Goal: Find specific page/section: Find specific page/section

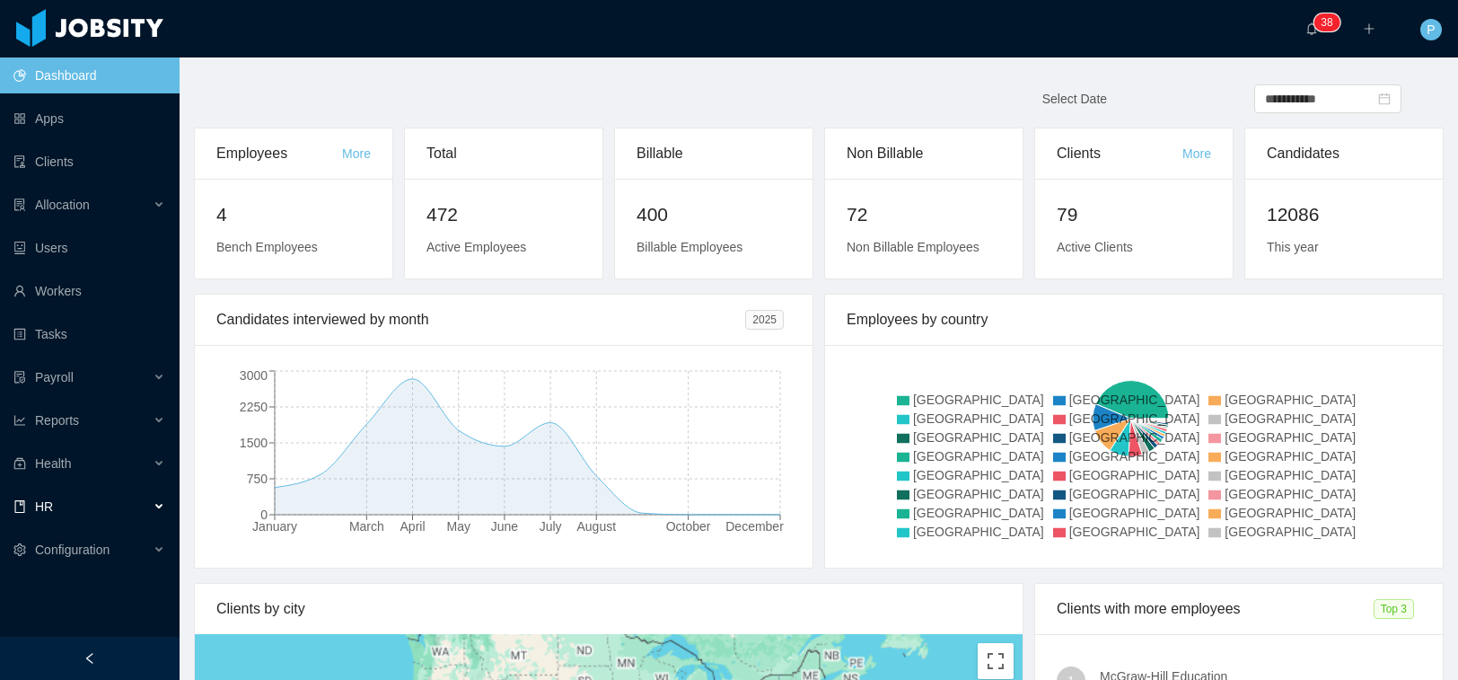
click at [88, 506] on div "HR" at bounding box center [90, 506] width 180 height 36
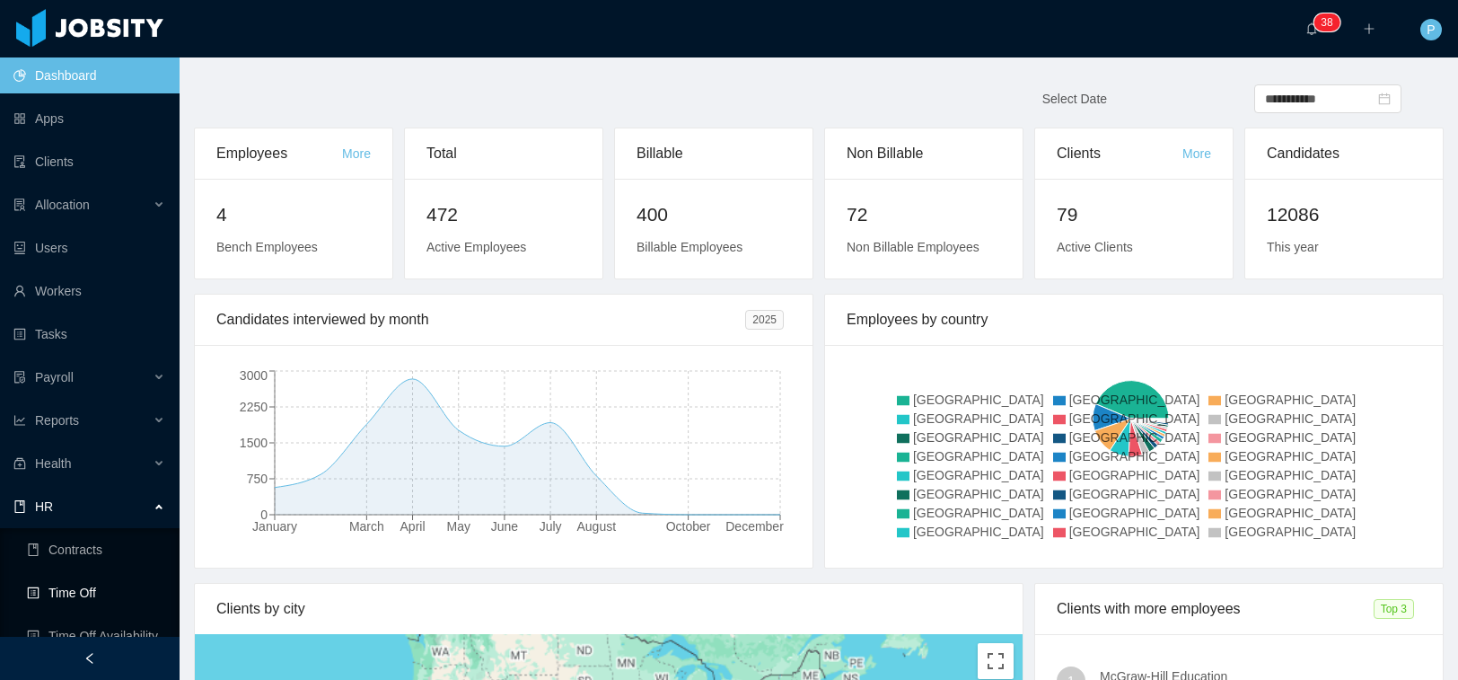
click at [88, 601] on link "Time Off" at bounding box center [96, 593] width 138 height 36
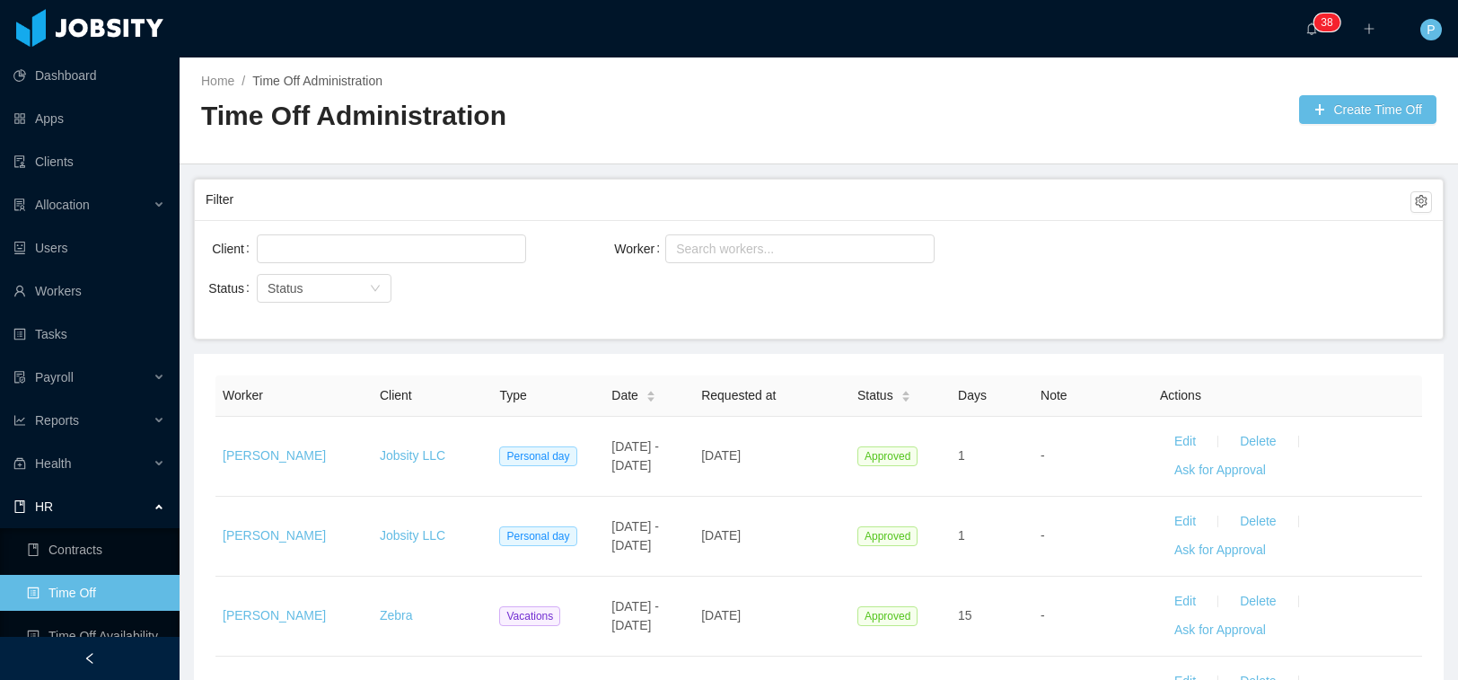
click at [331, 231] on div at bounding box center [342, 249] width 171 height 36
click at [337, 245] on div at bounding box center [388, 248] width 253 height 27
type input "*"
paste input "**********"
type input "**********"
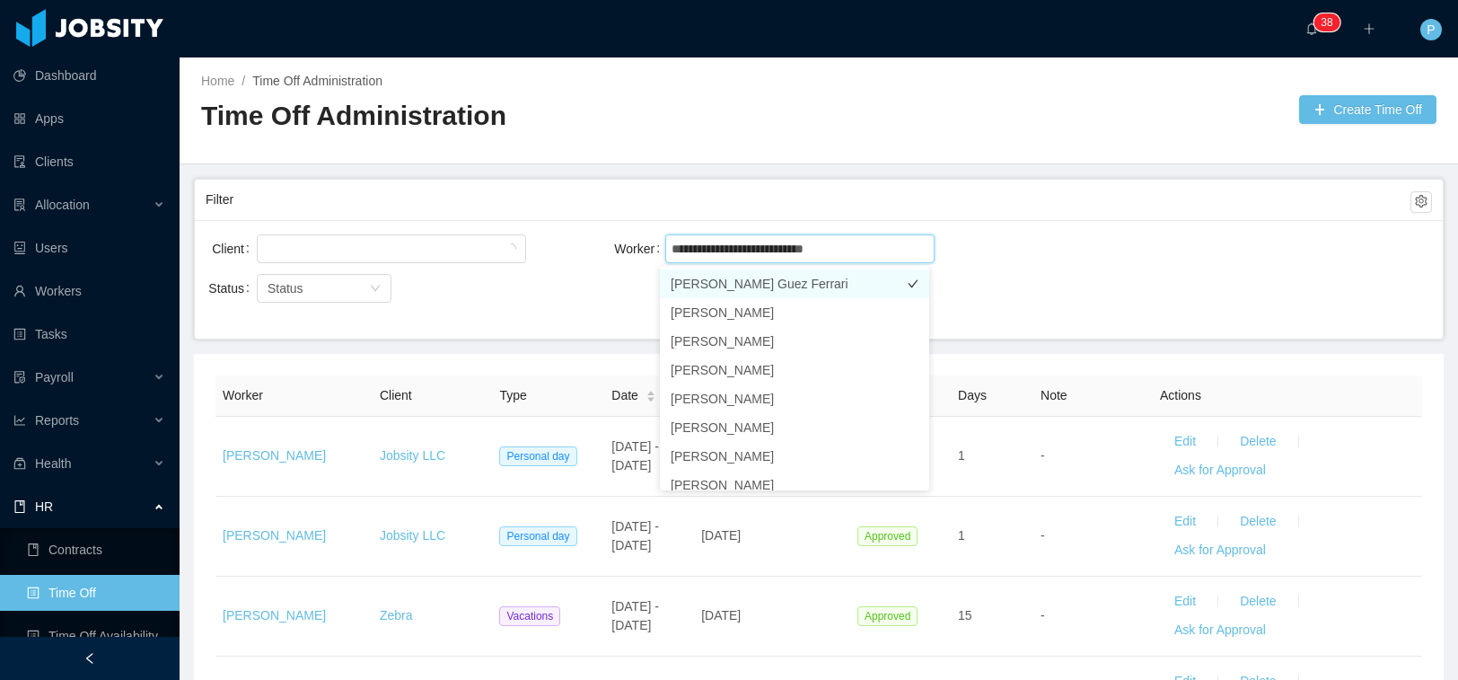
click at [712, 285] on li "Matheus Davidson Guez Ferrari" at bounding box center [794, 283] width 269 height 29
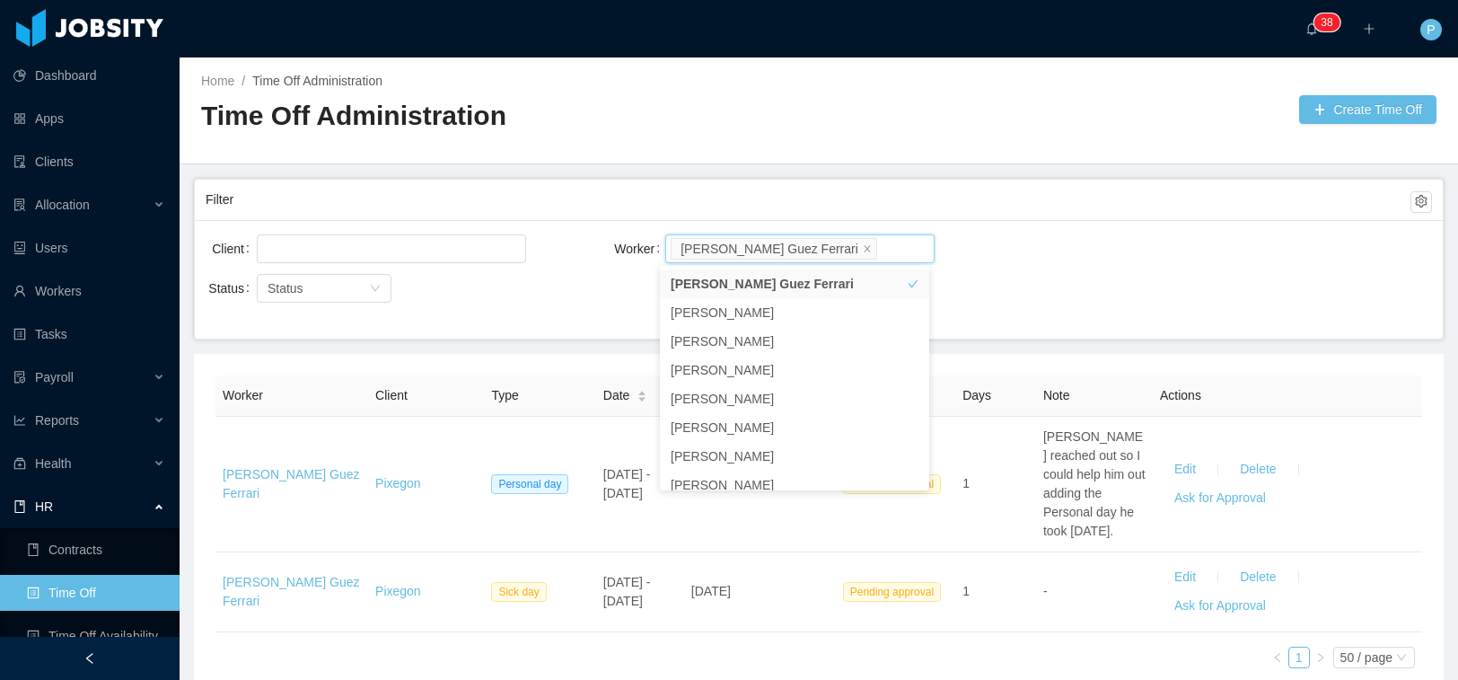
click at [592, 311] on div "Status Status" at bounding box center [410, 298] width 408 height 57
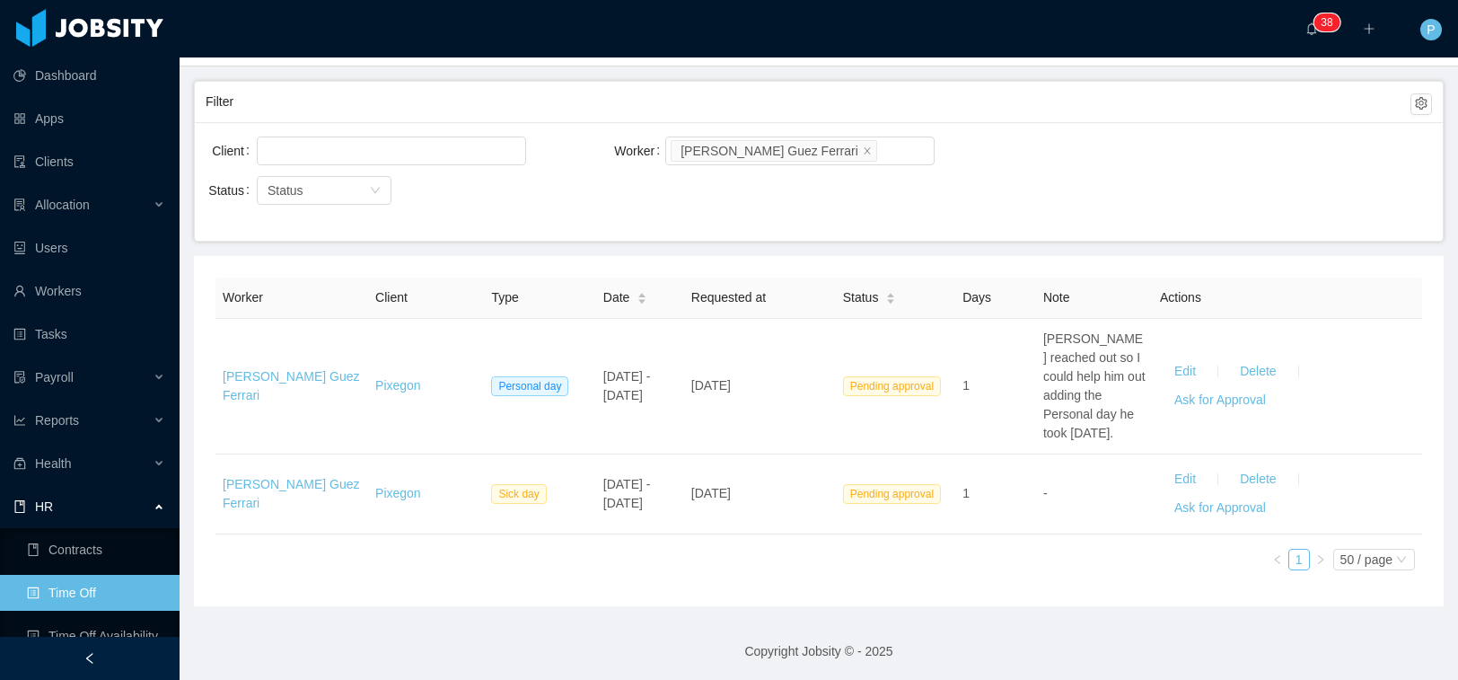
scroll to position [101, 0]
click at [1193, 209] on div "Client Worker Search workers... Matheus Davidson Guez Ferrari Status Status" at bounding box center [819, 178] width 1248 height 118
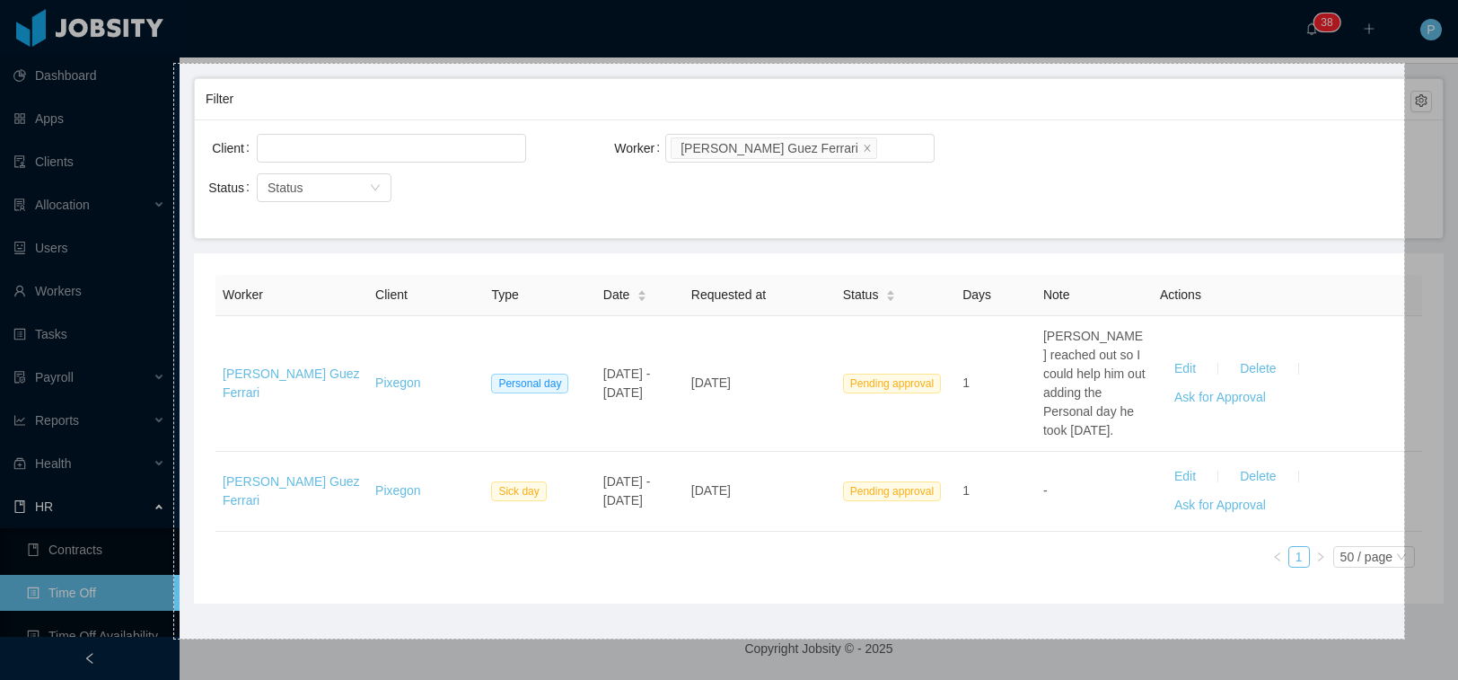
drag, startPoint x: 192, startPoint y: 84, endPoint x: 1394, endPoint y: 642, distance: 1325.0
click at [1394, 642] on div "1370 X 640" at bounding box center [729, 340] width 1458 height 680
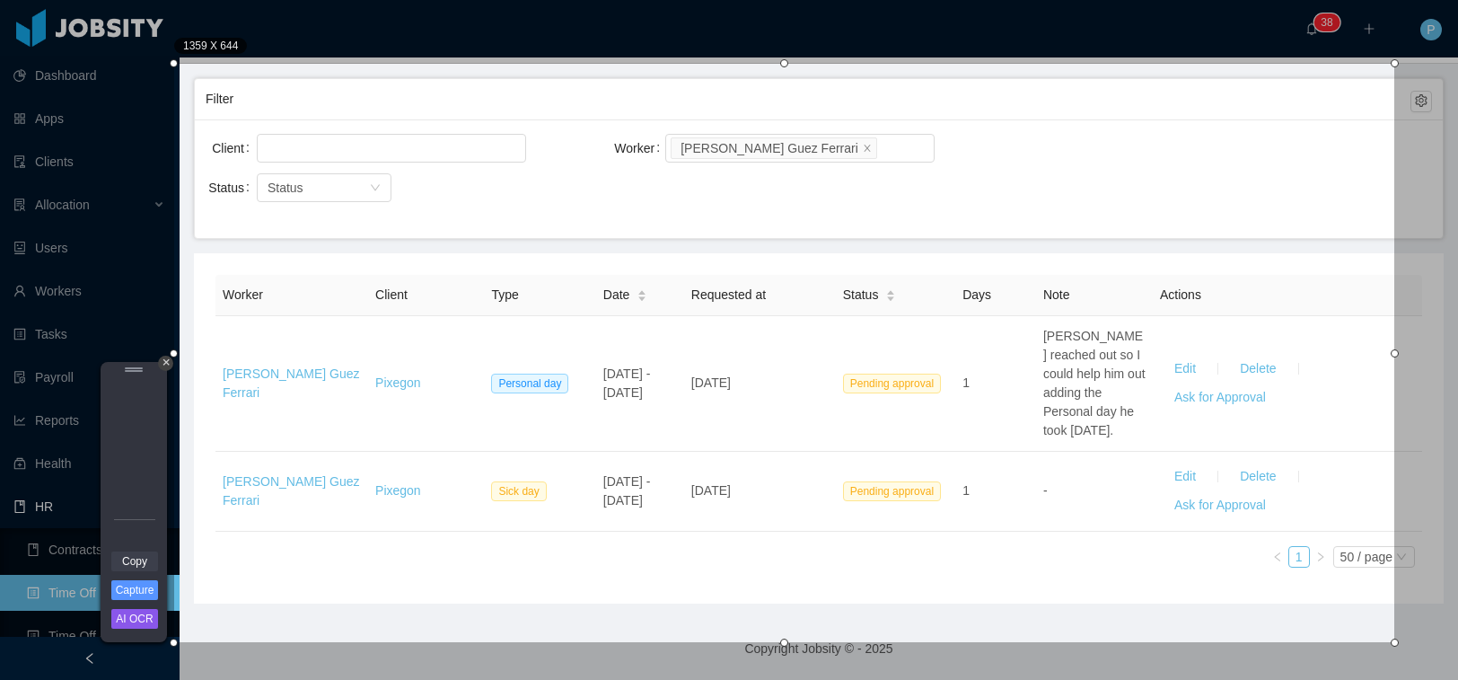
click at [129, 561] on link "Copy" at bounding box center [134, 561] width 47 height 20
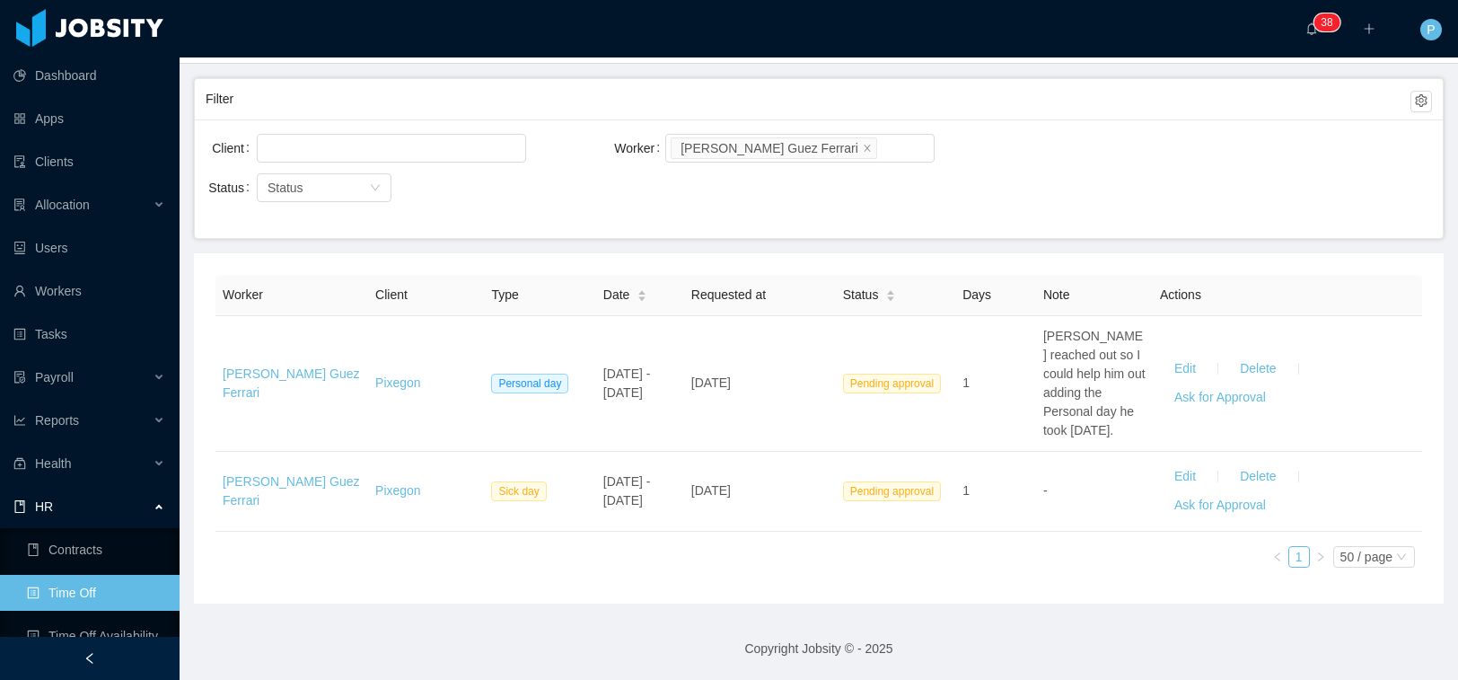
click at [1009, 230] on div "Client Worker Search workers... Matheus Davidson Guez Ferrari Status Status" at bounding box center [819, 178] width 1248 height 118
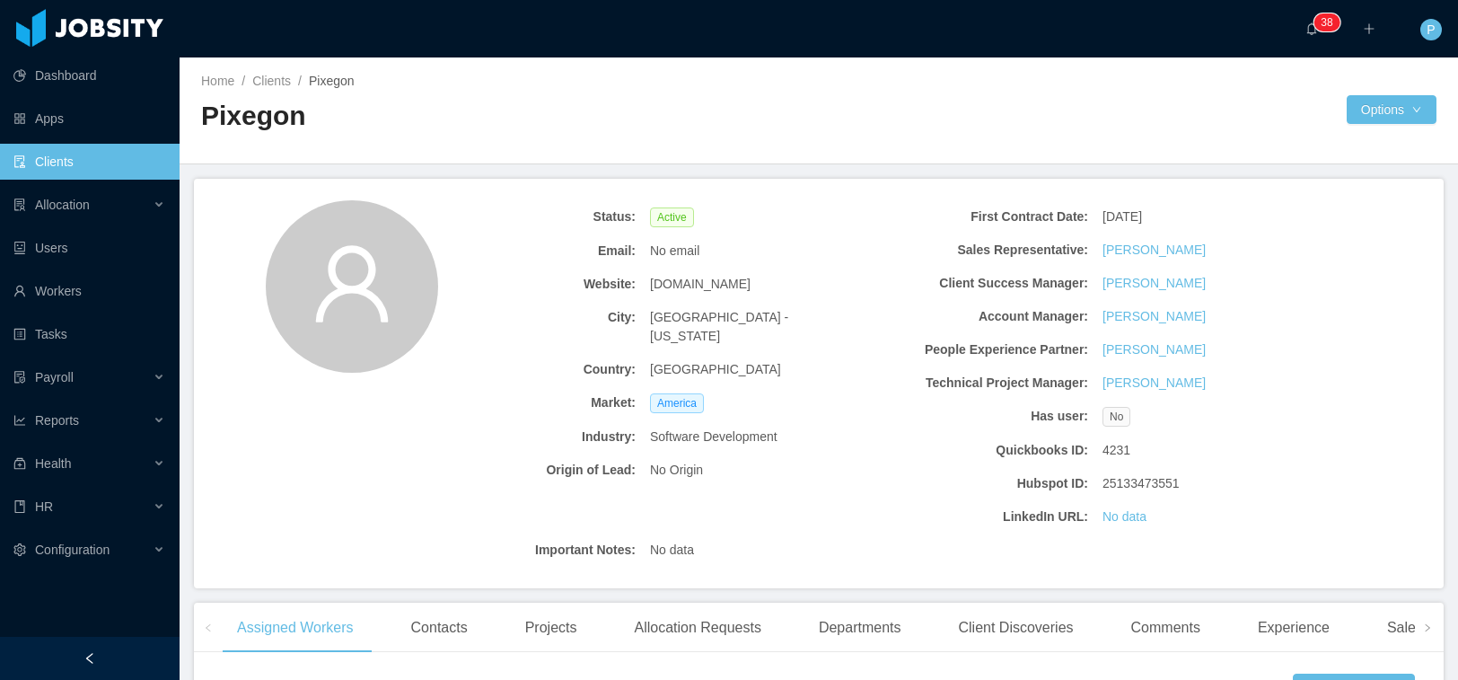
click at [879, 353] on b "People Experience Partner:" at bounding box center [982, 349] width 212 height 19
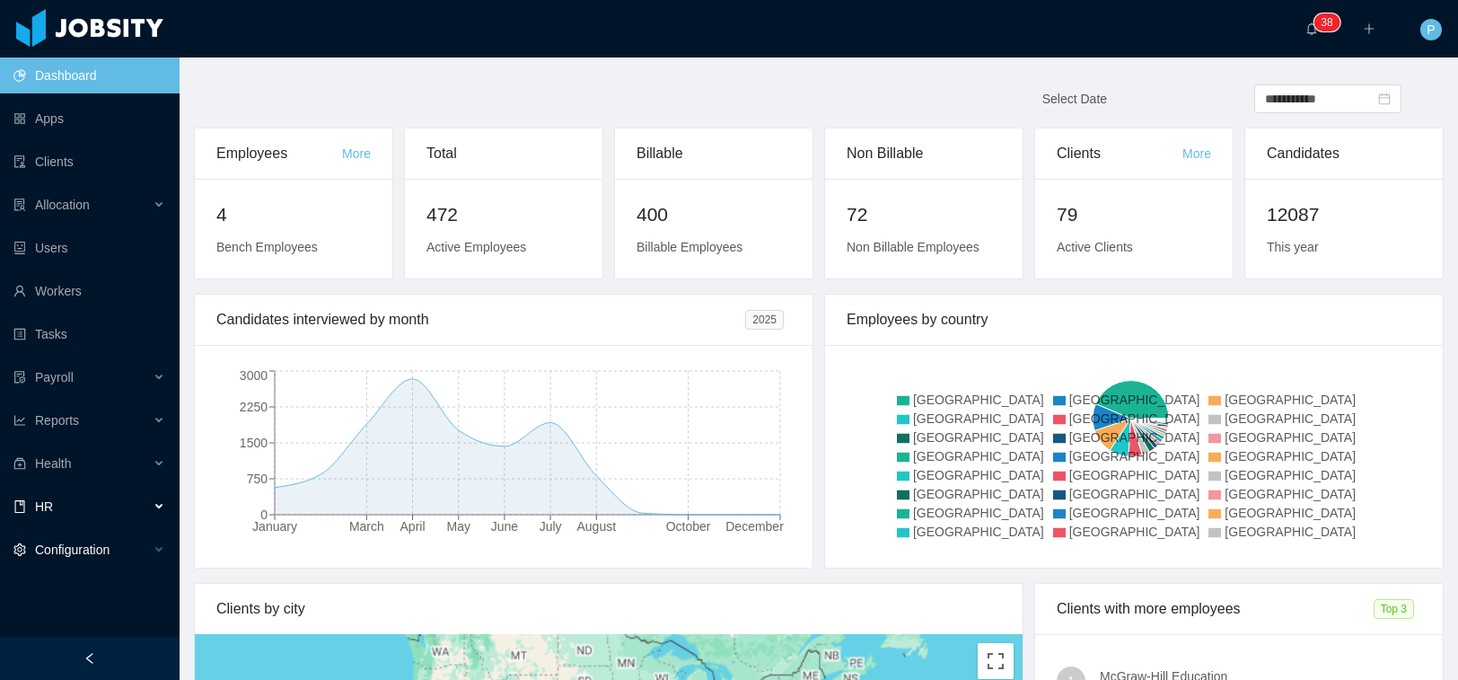
click at [68, 535] on div "Configuration" at bounding box center [90, 549] width 180 height 36
click at [66, 513] on div "HR" at bounding box center [90, 506] width 180 height 36
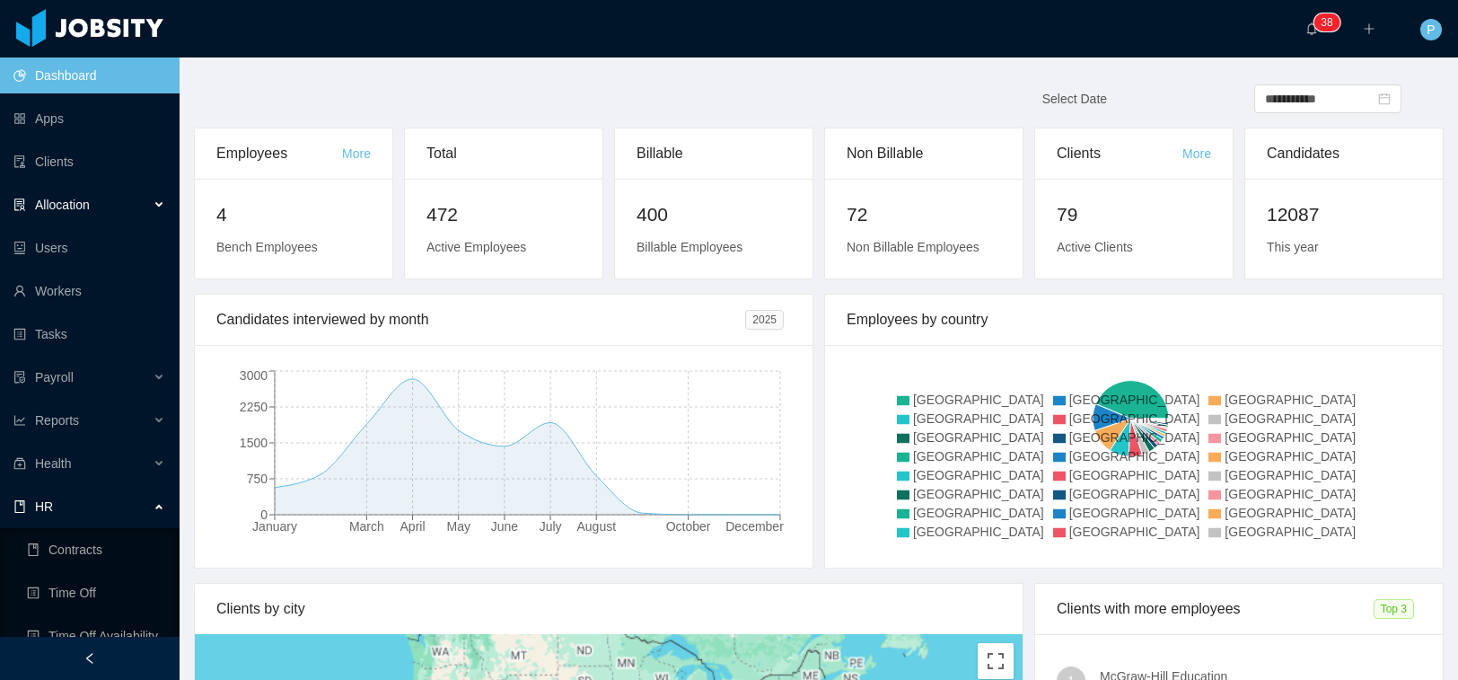
click at [75, 205] on span "Allocation" at bounding box center [62, 204] width 55 height 14
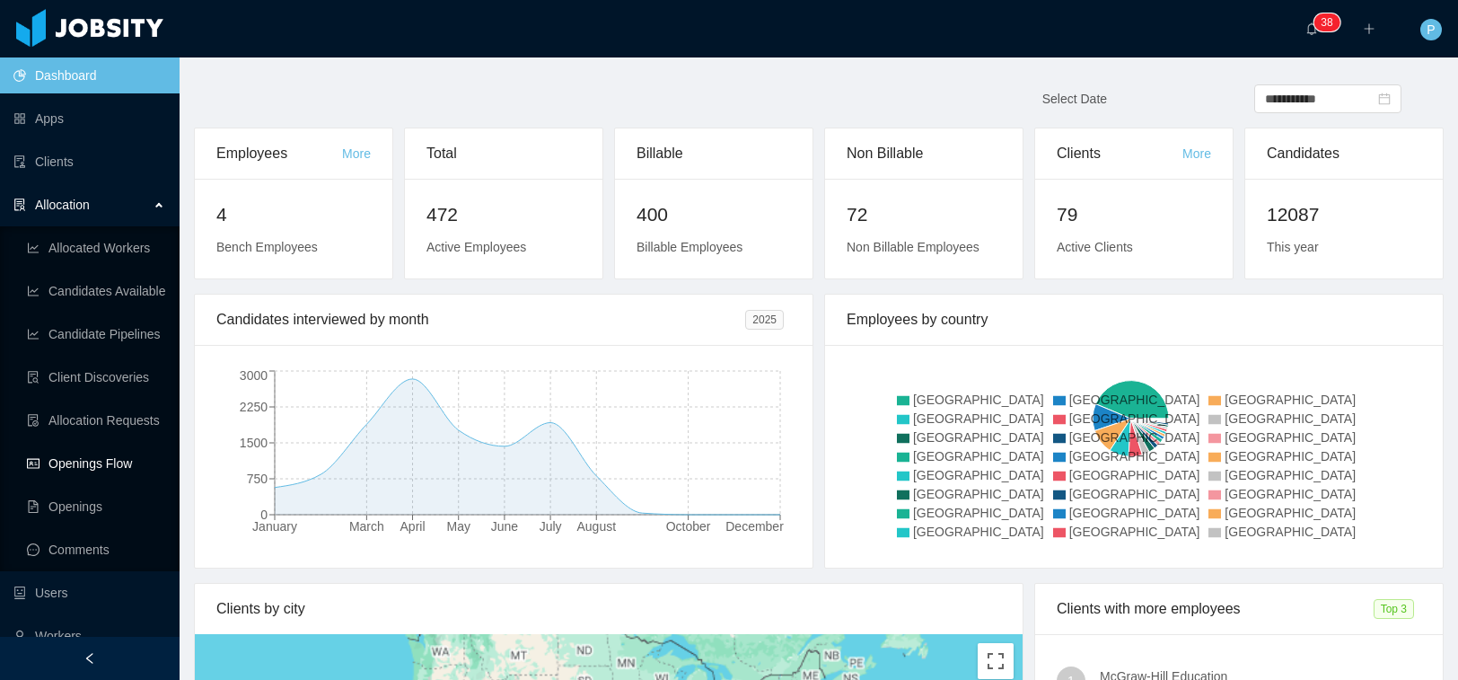
click at [97, 459] on link "Openings Flow" at bounding box center [96, 463] width 138 height 36
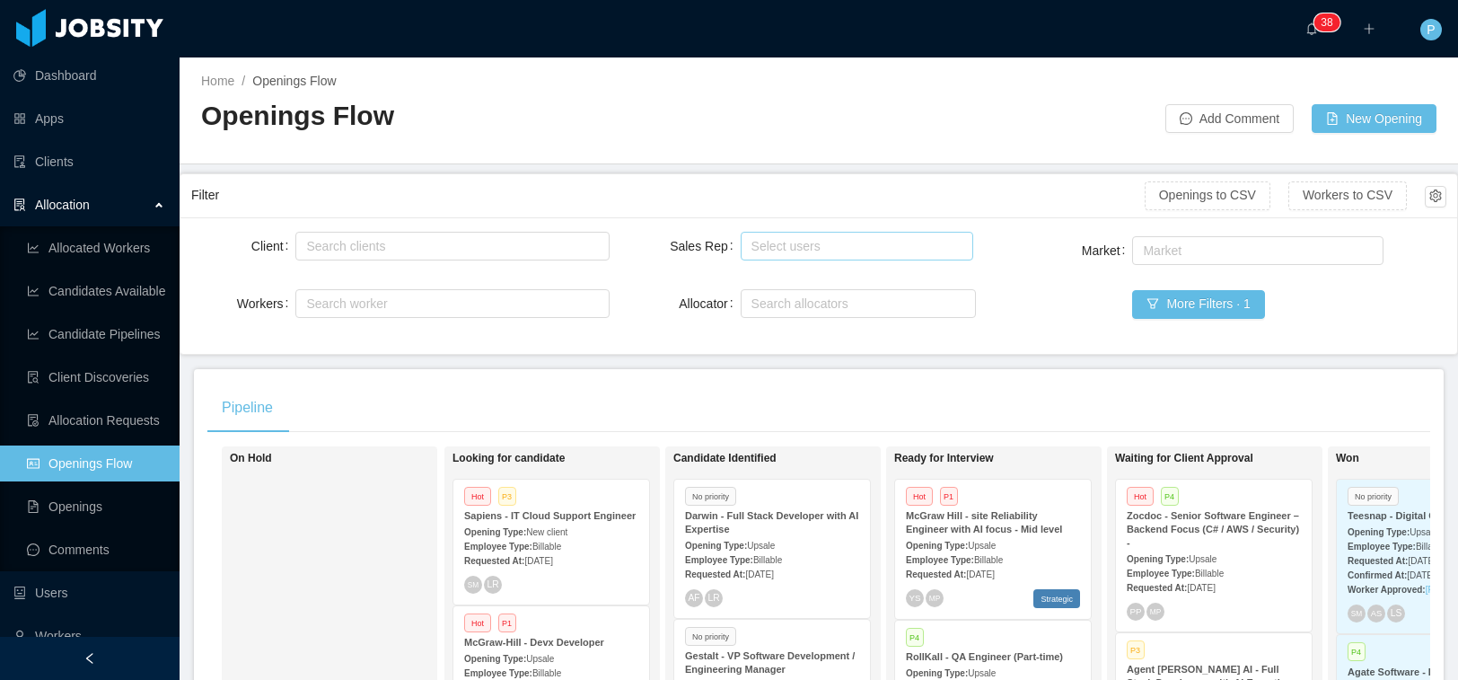
click at [806, 250] on div "Select users" at bounding box center [853, 246] width 204 height 18
type input "*"
click at [451, 245] on div "Search clients" at bounding box center [448, 246] width 284 height 18
type input "******"
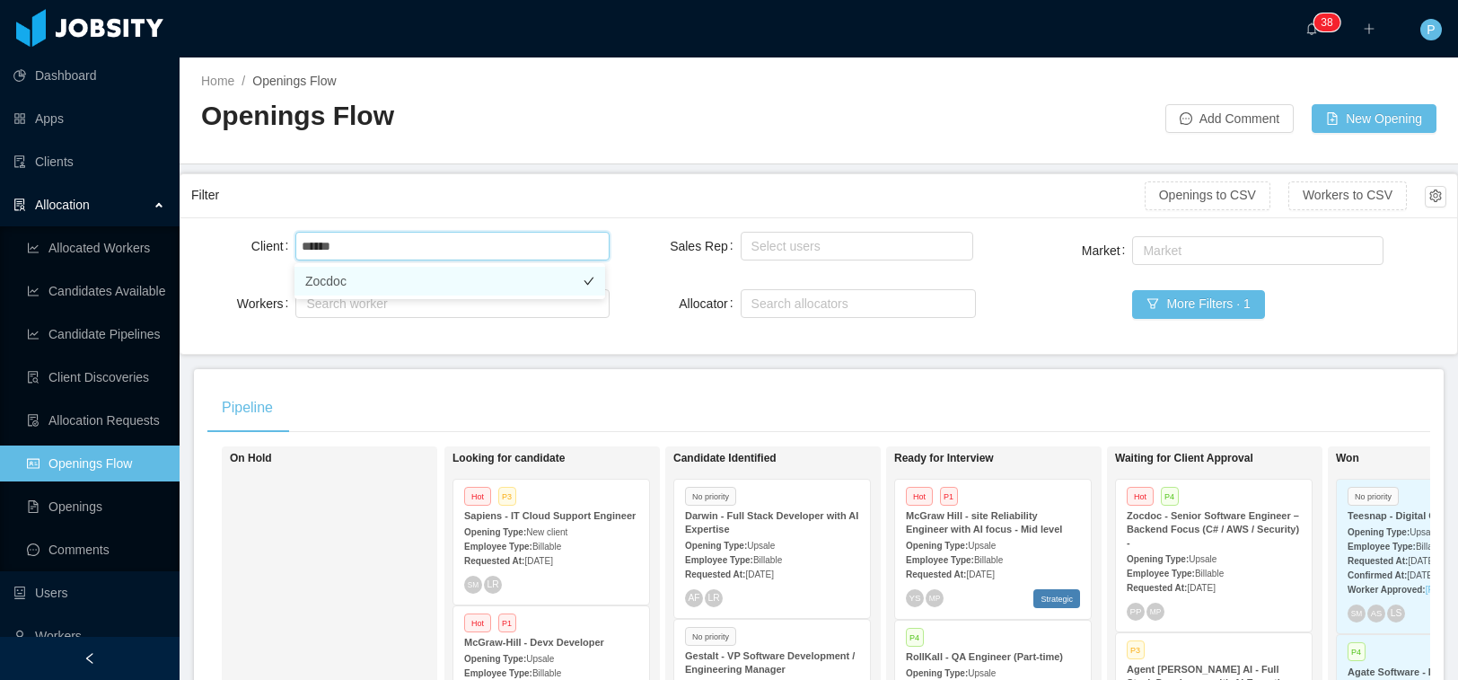
click at [346, 278] on li "Zocdoc" at bounding box center [449, 281] width 311 height 29
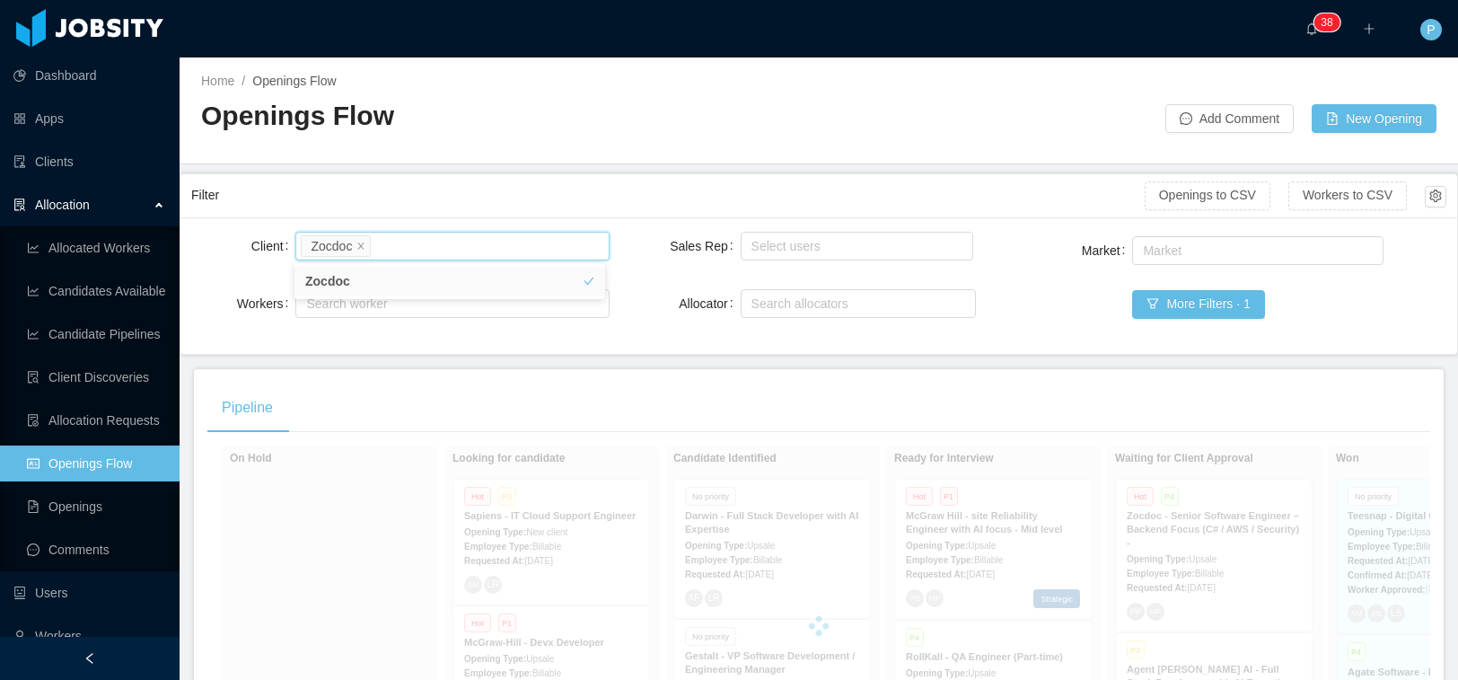
click at [682, 166] on main "Home / Openings Flow / Openings Flow Add Comment New Opening Filter Openings to…" at bounding box center [819, 368] width 1278 height 622
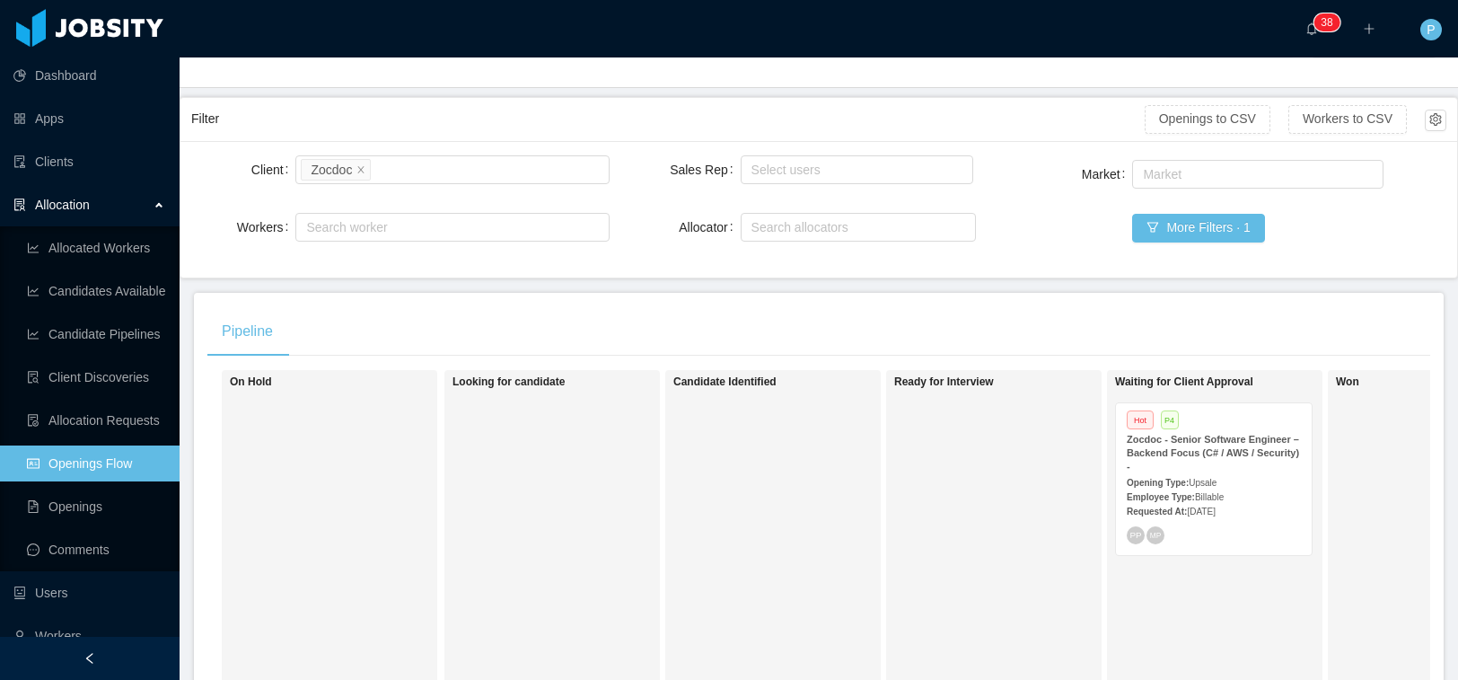
scroll to position [118, 0]
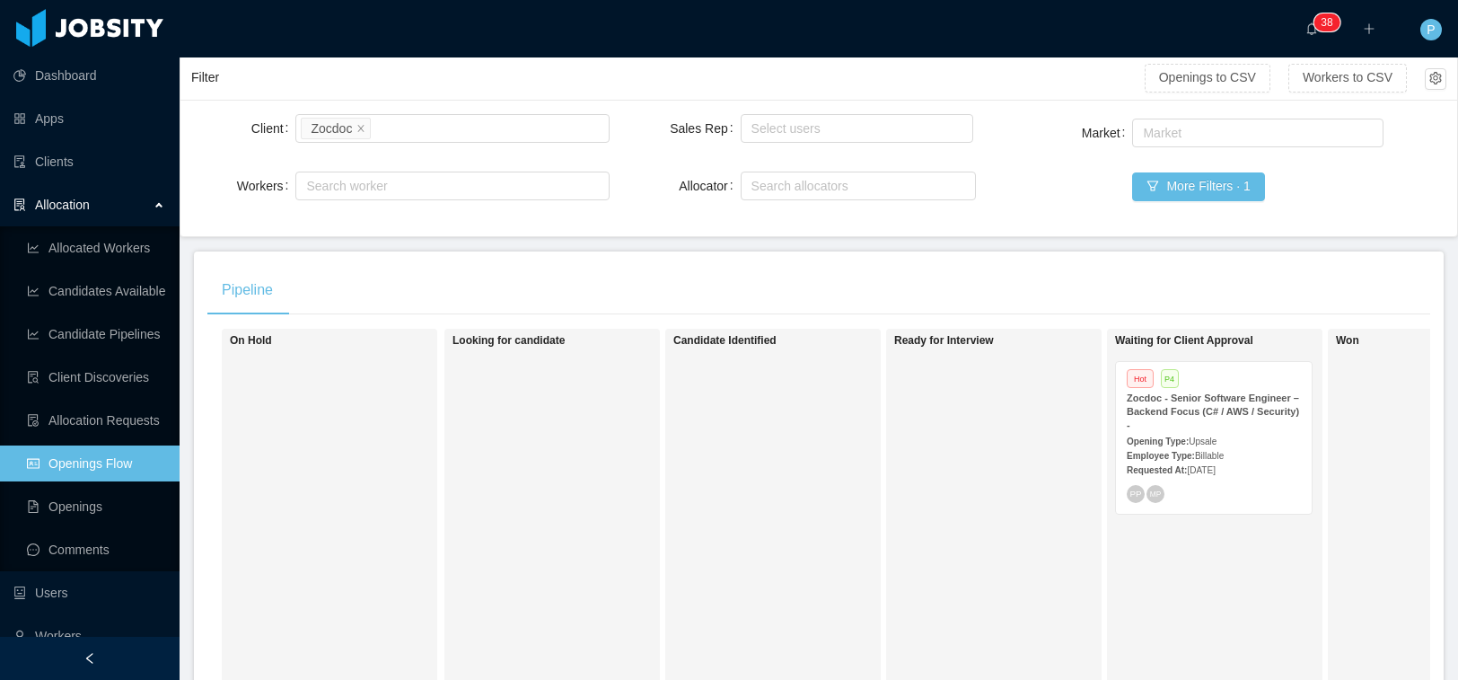
click at [1197, 408] on strong "Zocdoc - Senior Software Engineer – Backend Focus (C# / AWS / Security) -" at bounding box center [1213, 411] width 172 height 38
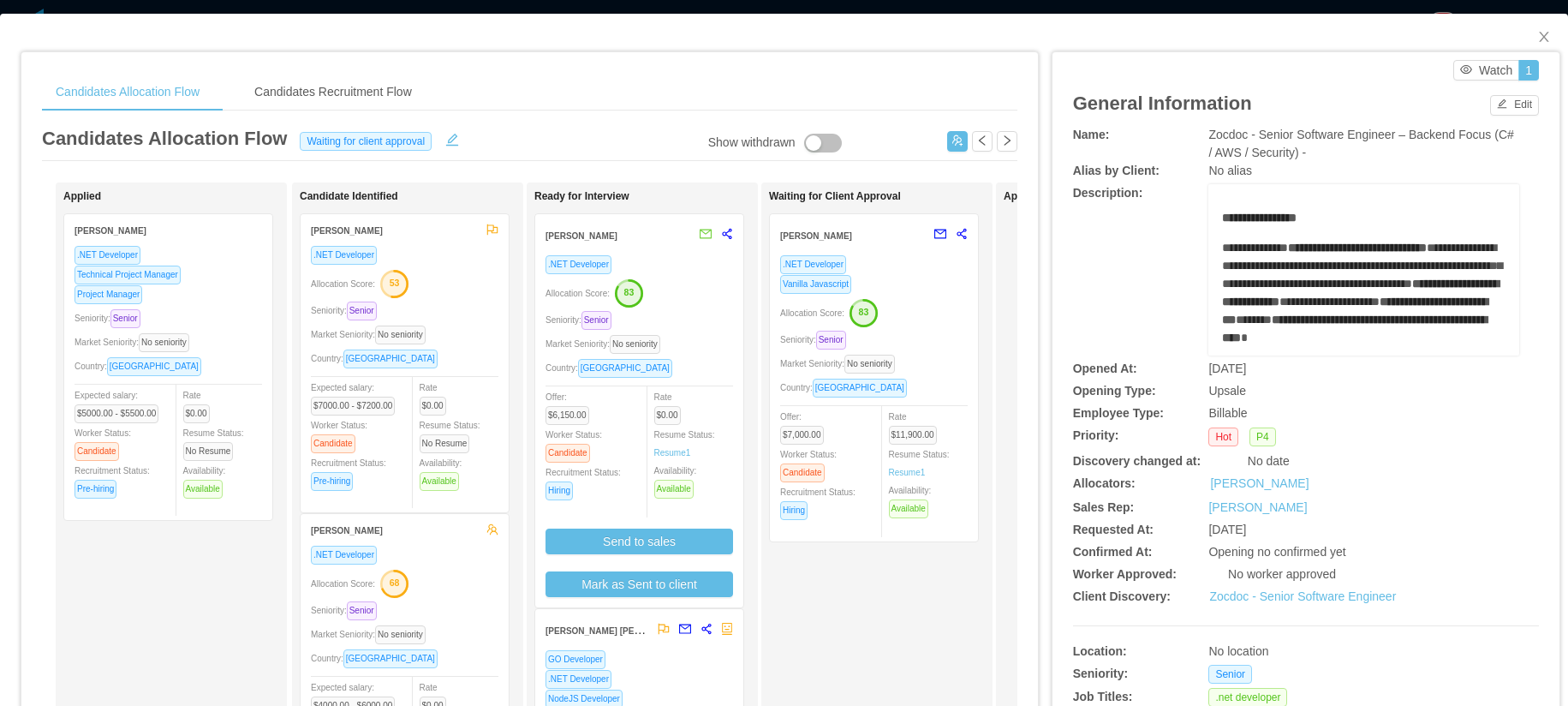
click at [685, 252] on div "[PERSON_NAME]" at bounding box center [639, 234] width 188 height 41
